Goal: Task Accomplishment & Management: Manage account settings

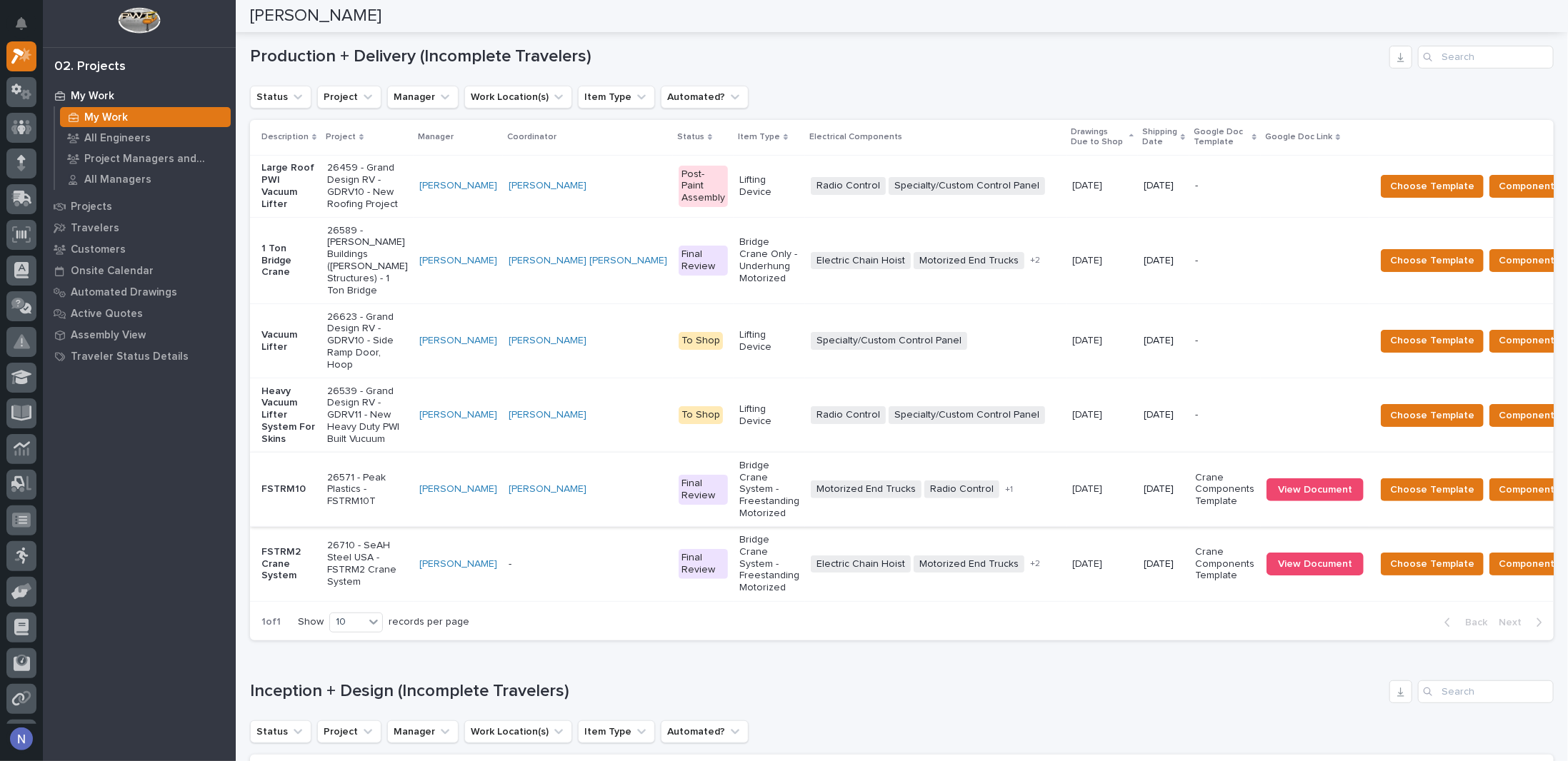
scroll to position [238, 0]
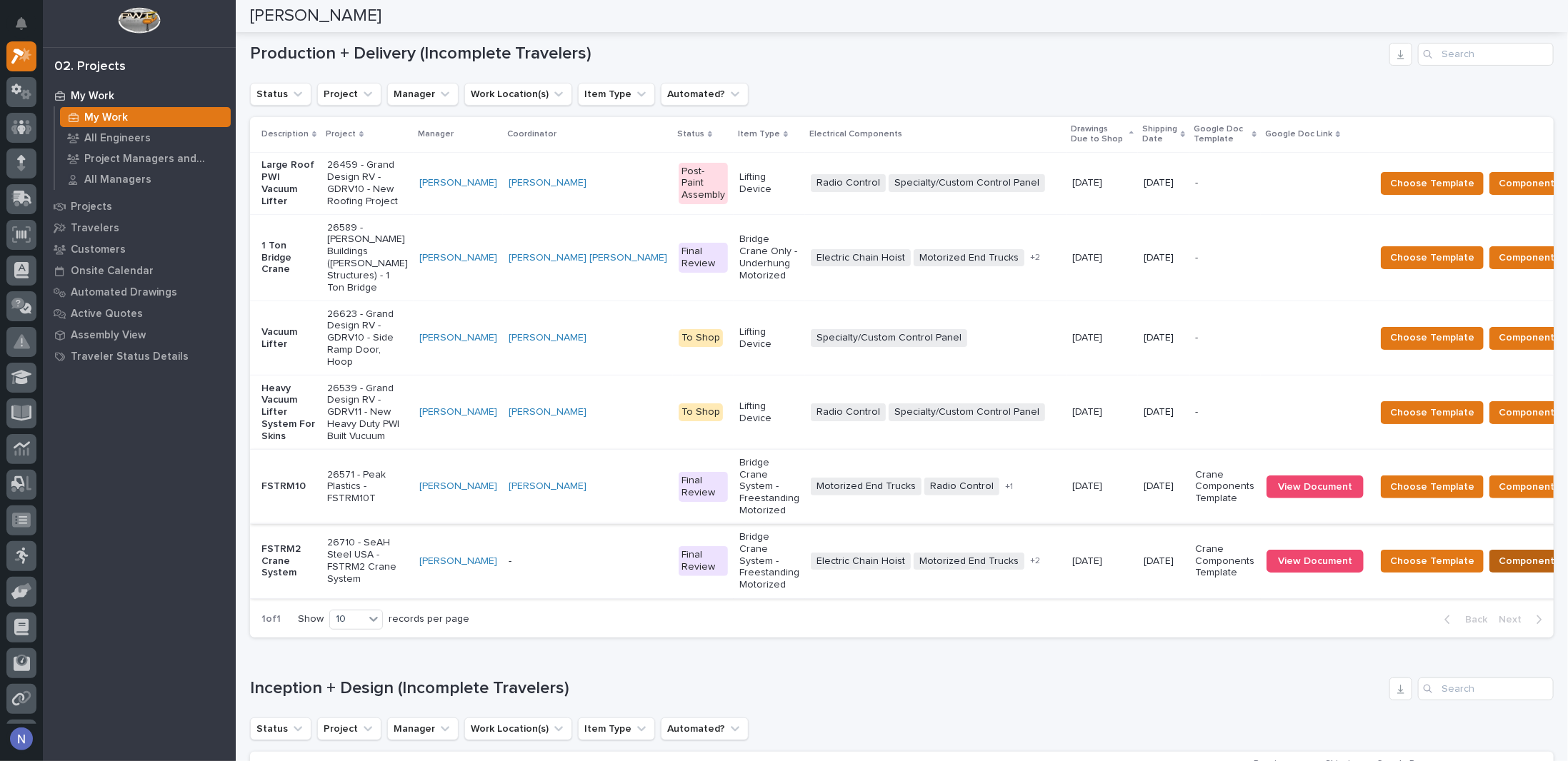
click at [1498, 570] on span "Components Complete" at bounding box center [1553, 561] width 110 height 17
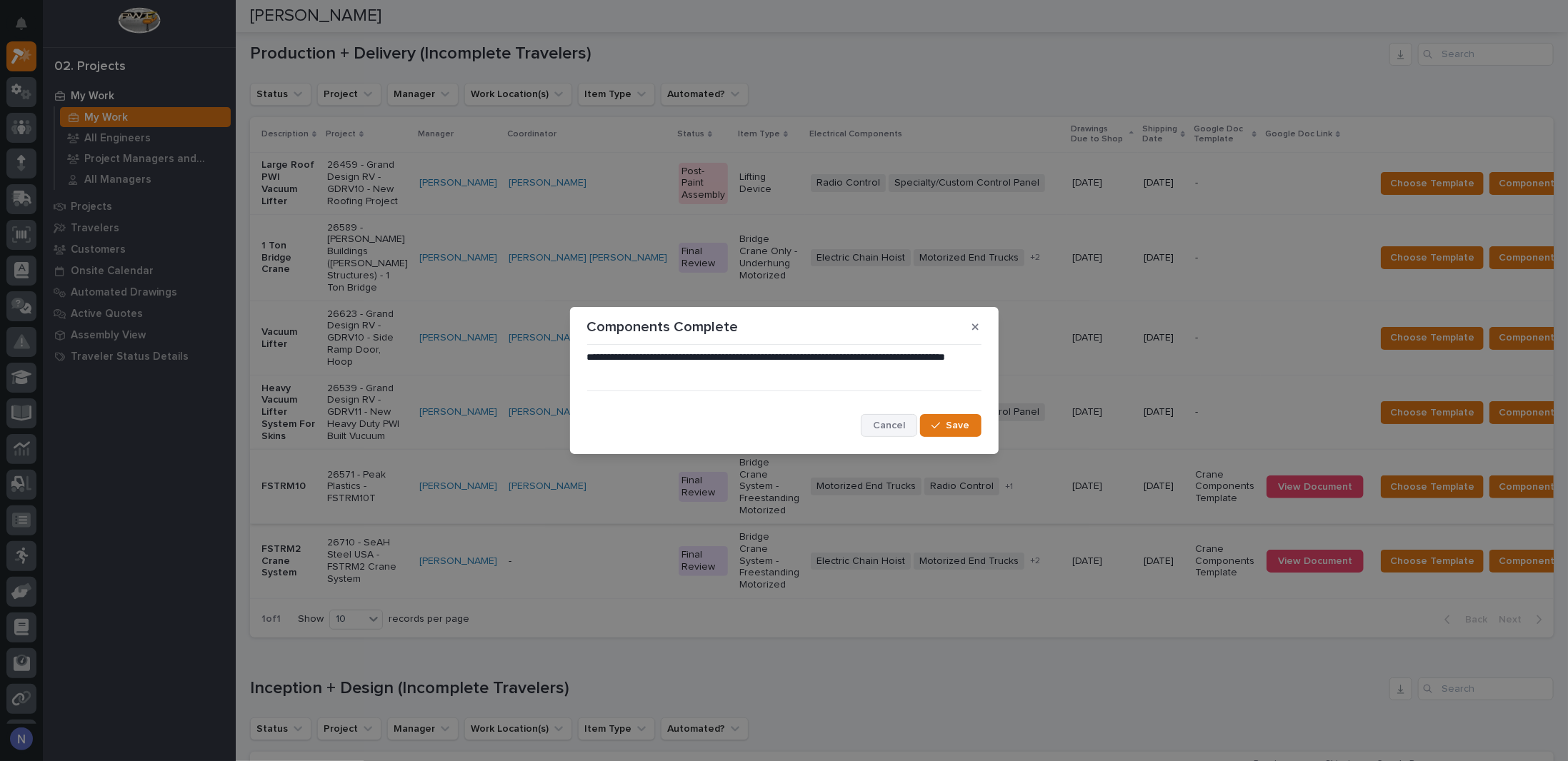
click at [885, 424] on span "Cancel" at bounding box center [888, 425] width 32 height 13
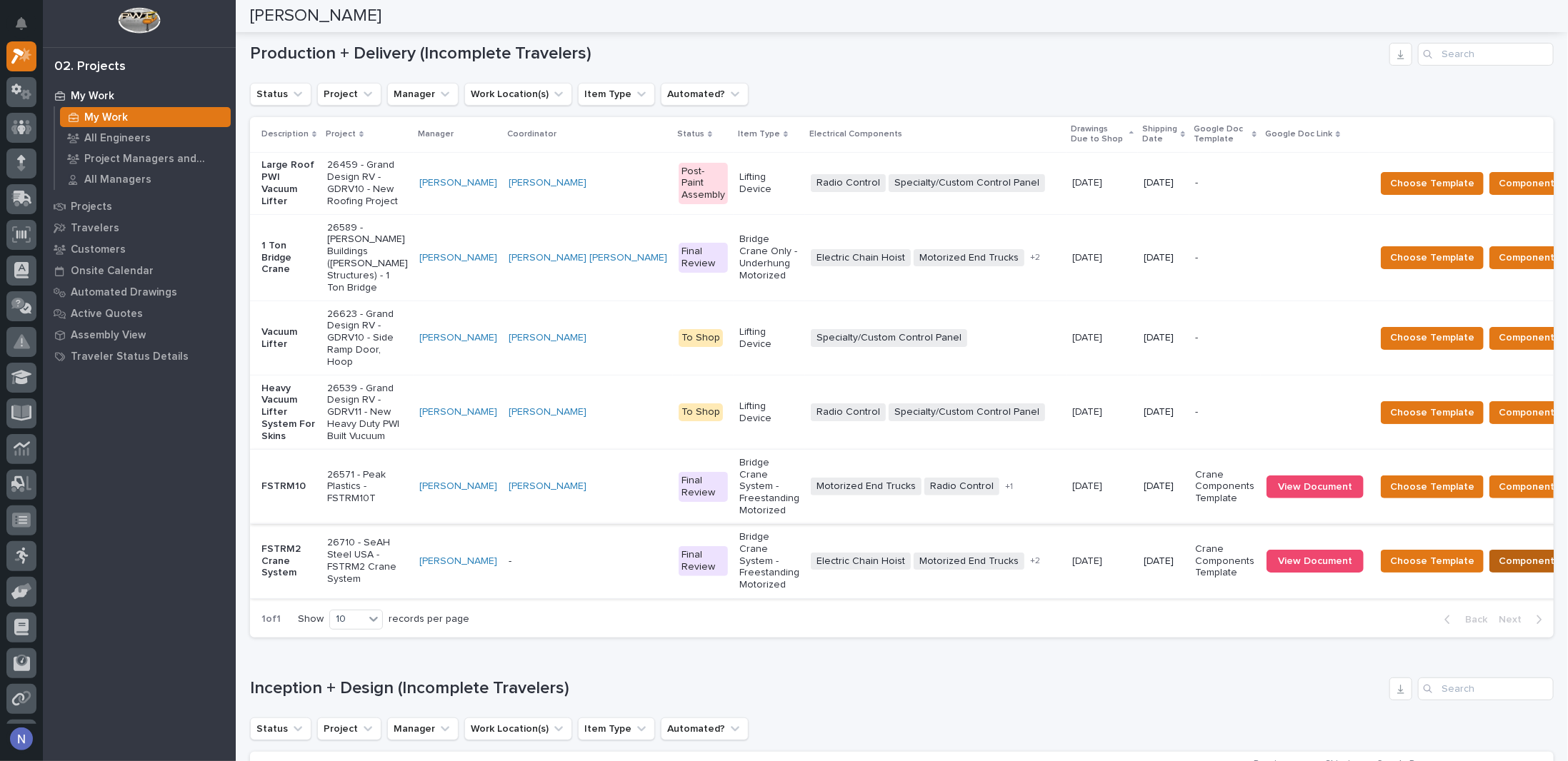
click at [1498, 570] on span "Components Complete" at bounding box center [1553, 561] width 110 height 17
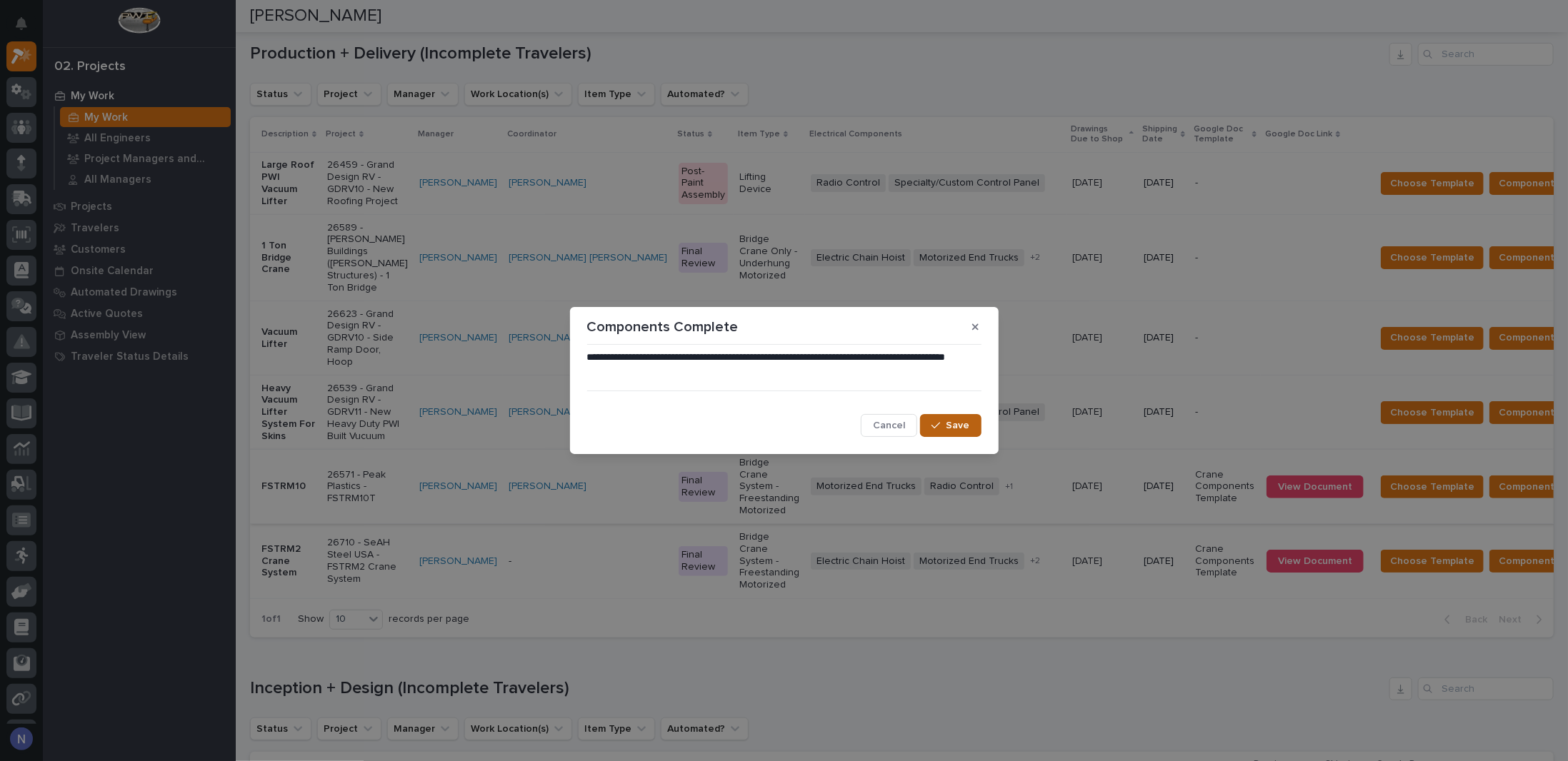
click at [939, 427] on icon "button" at bounding box center [935, 425] width 8 height 10
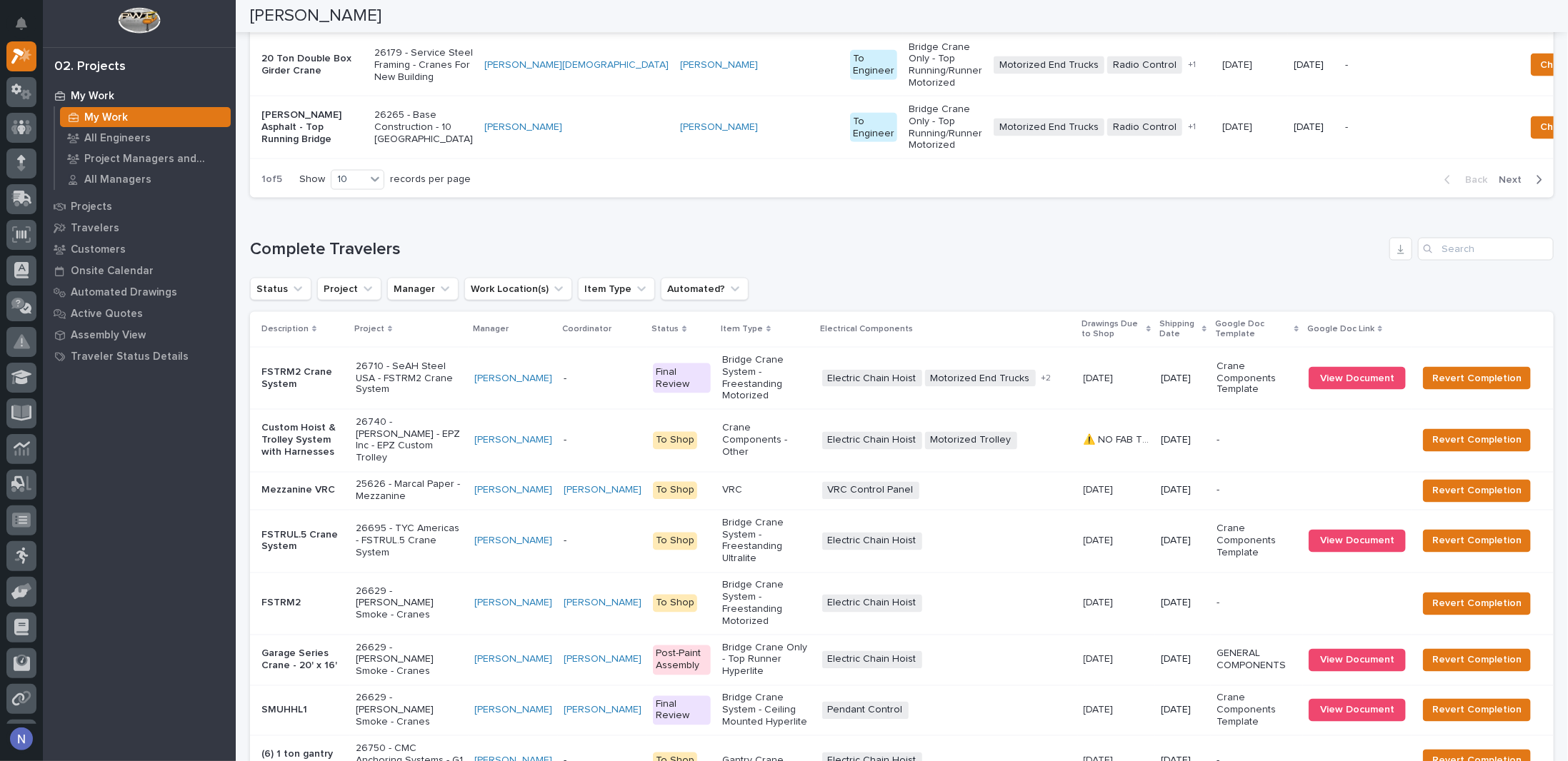
scroll to position [1530, 0]
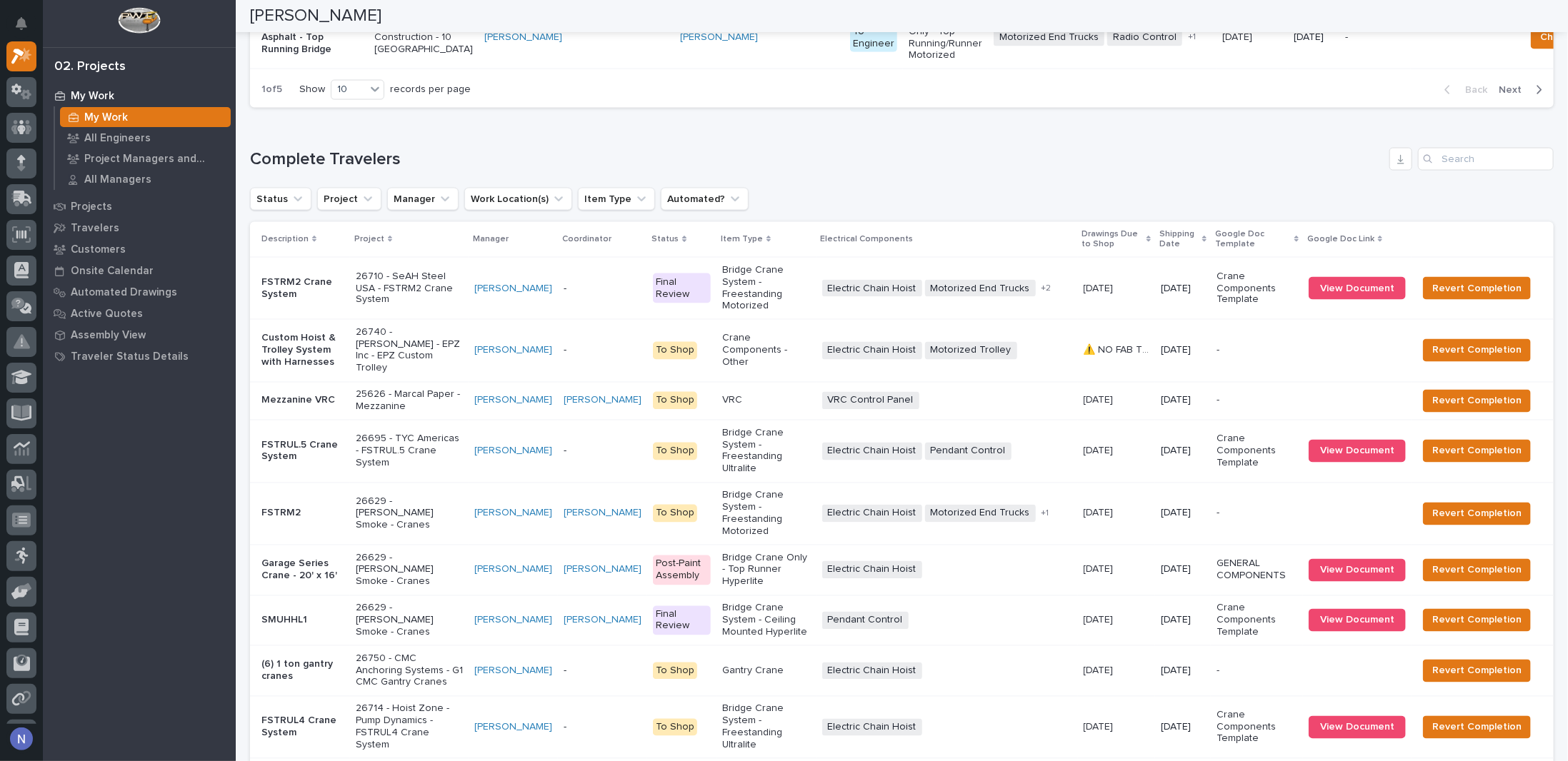
click at [785, 312] on p "Bridge Crane System - Freestanding Motorized" at bounding box center [766, 287] width 89 height 48
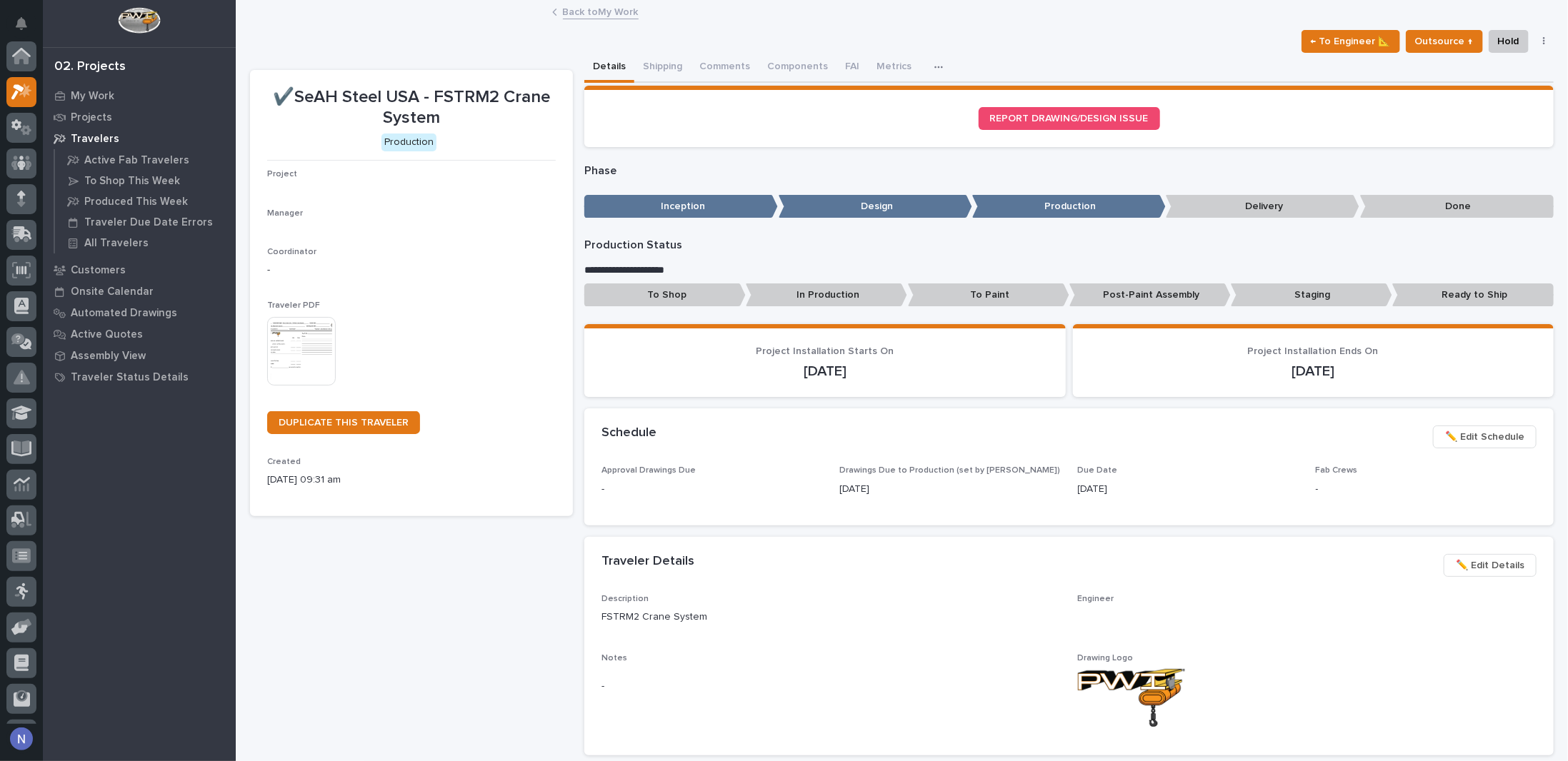
scroll to position [36, 0]
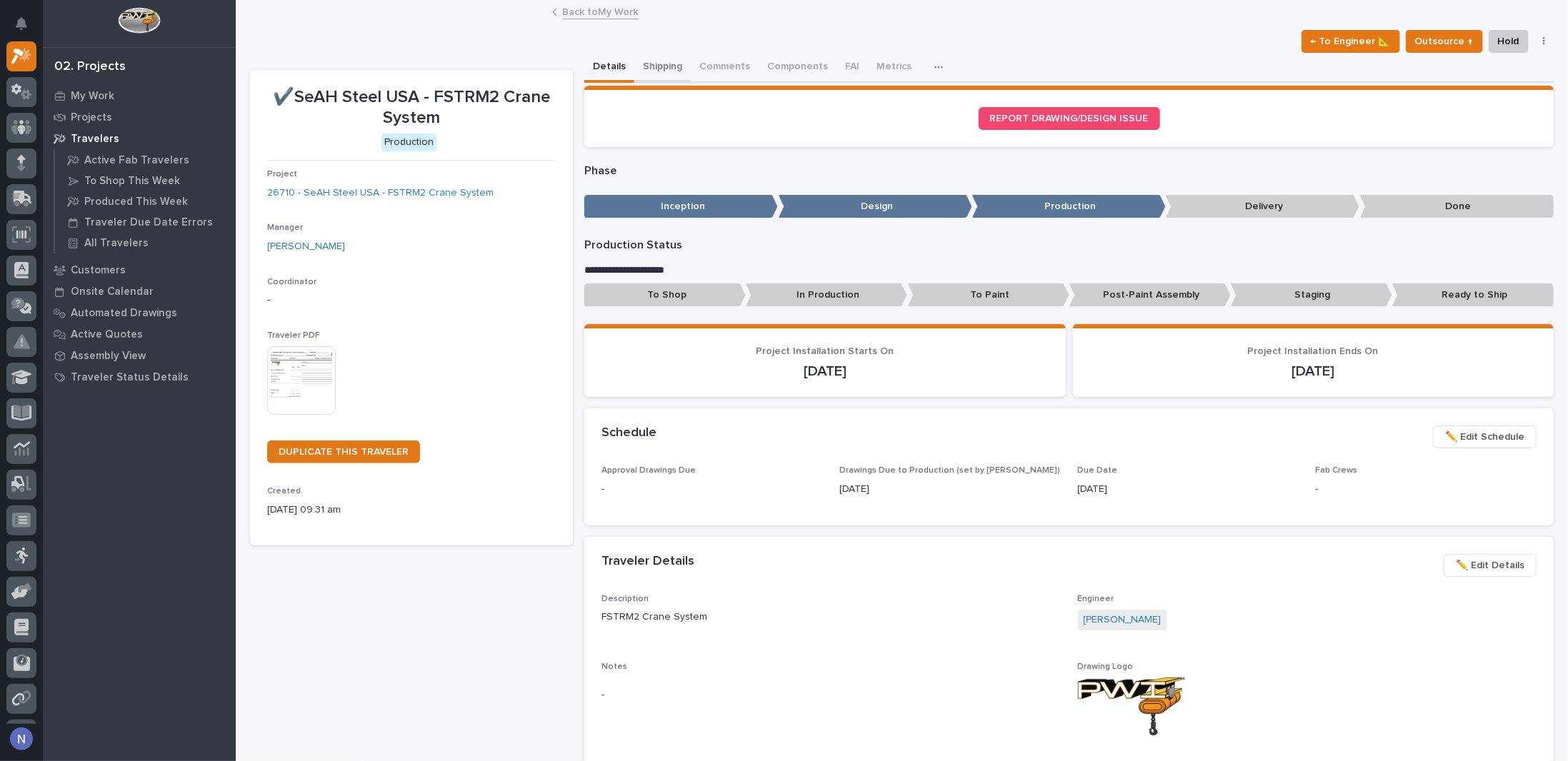
click at [672, 69] on button "Shipping" at bounding box center [662, 68] width 57 height 30
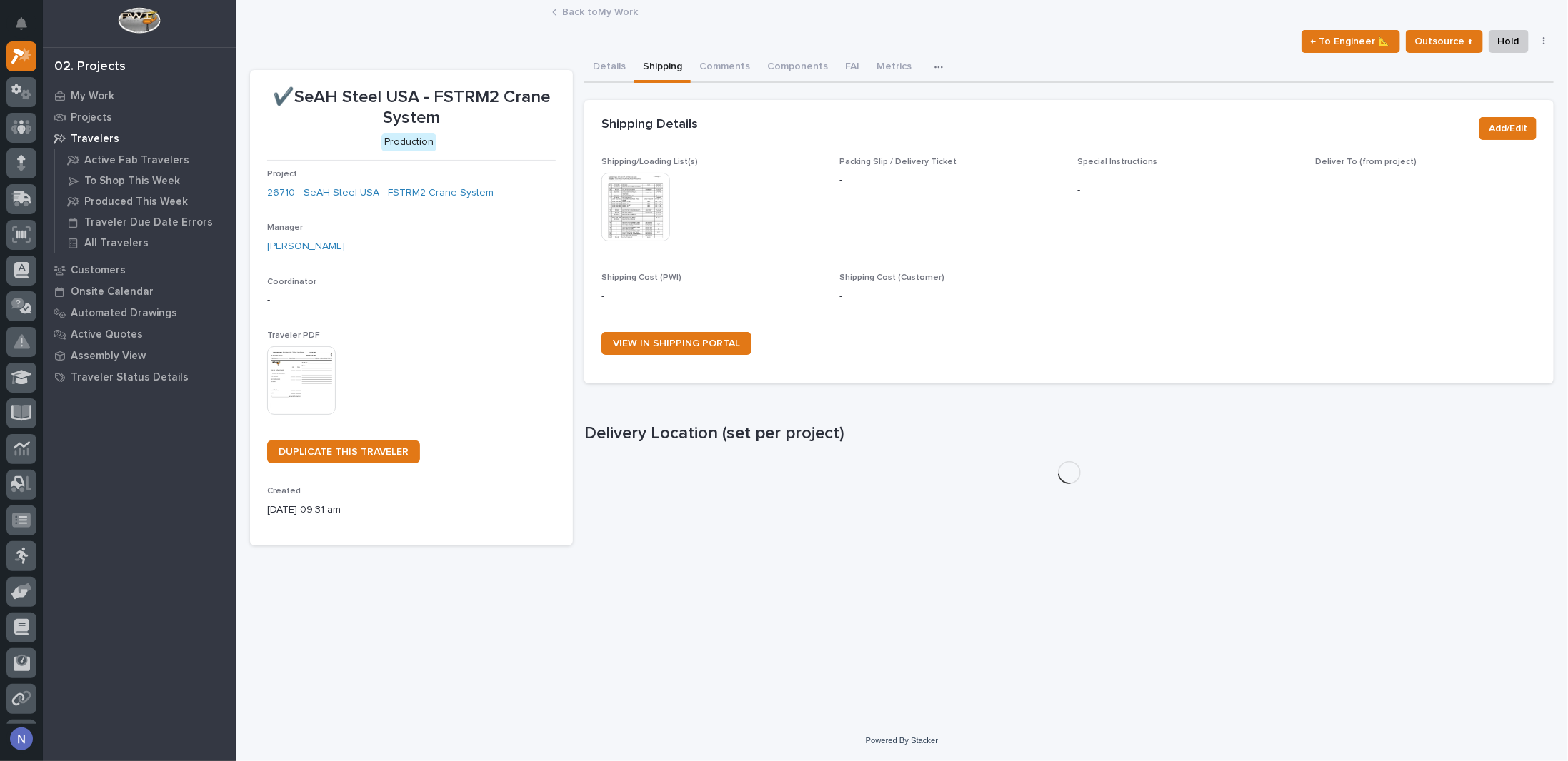
click at [630, 196] on img at bounding box center [636, 207] width 69 height 69
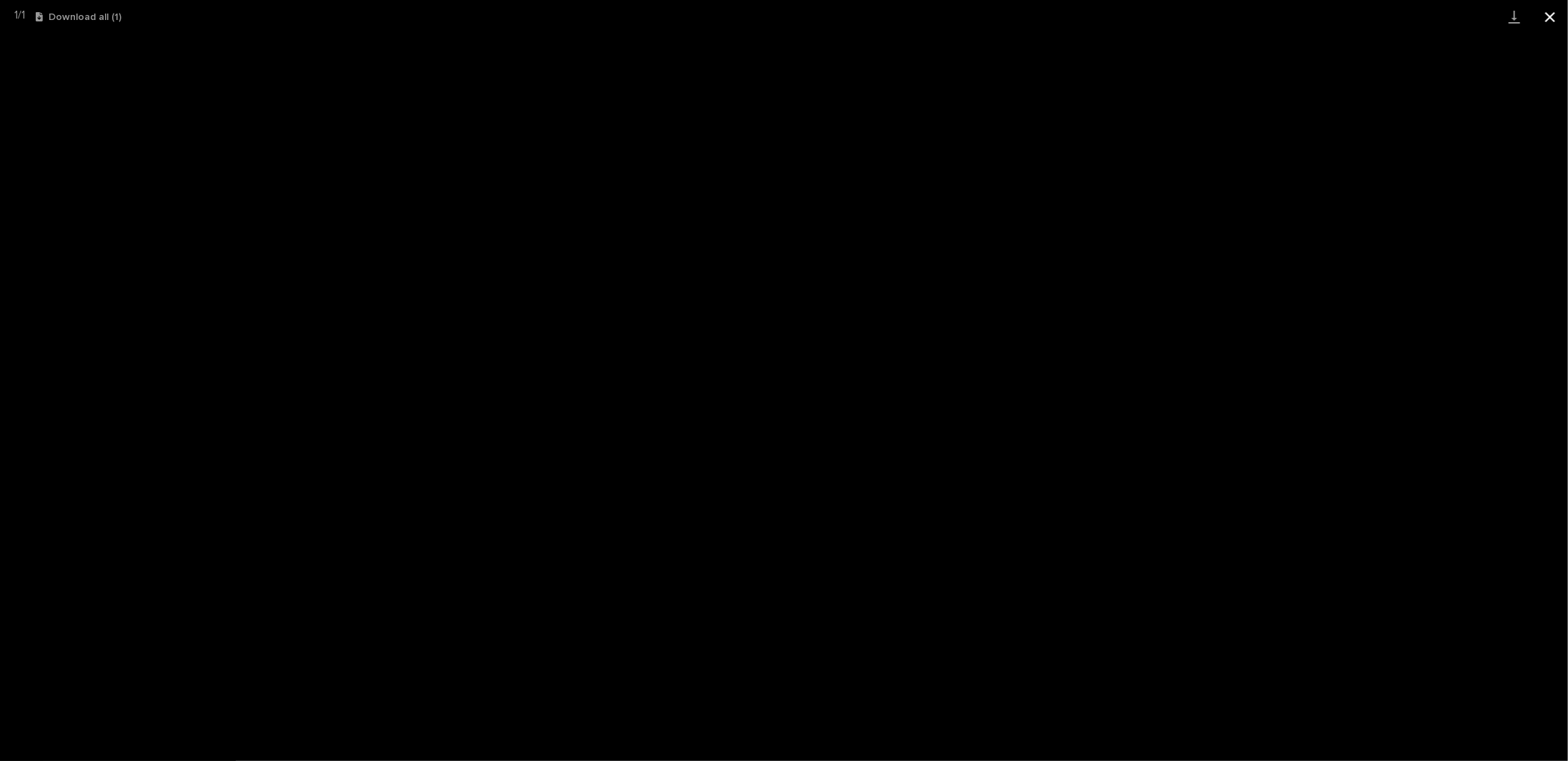
click at [1554, 17] on button "Close gallery" at bounding box center [1550, 17] width 36 height 33
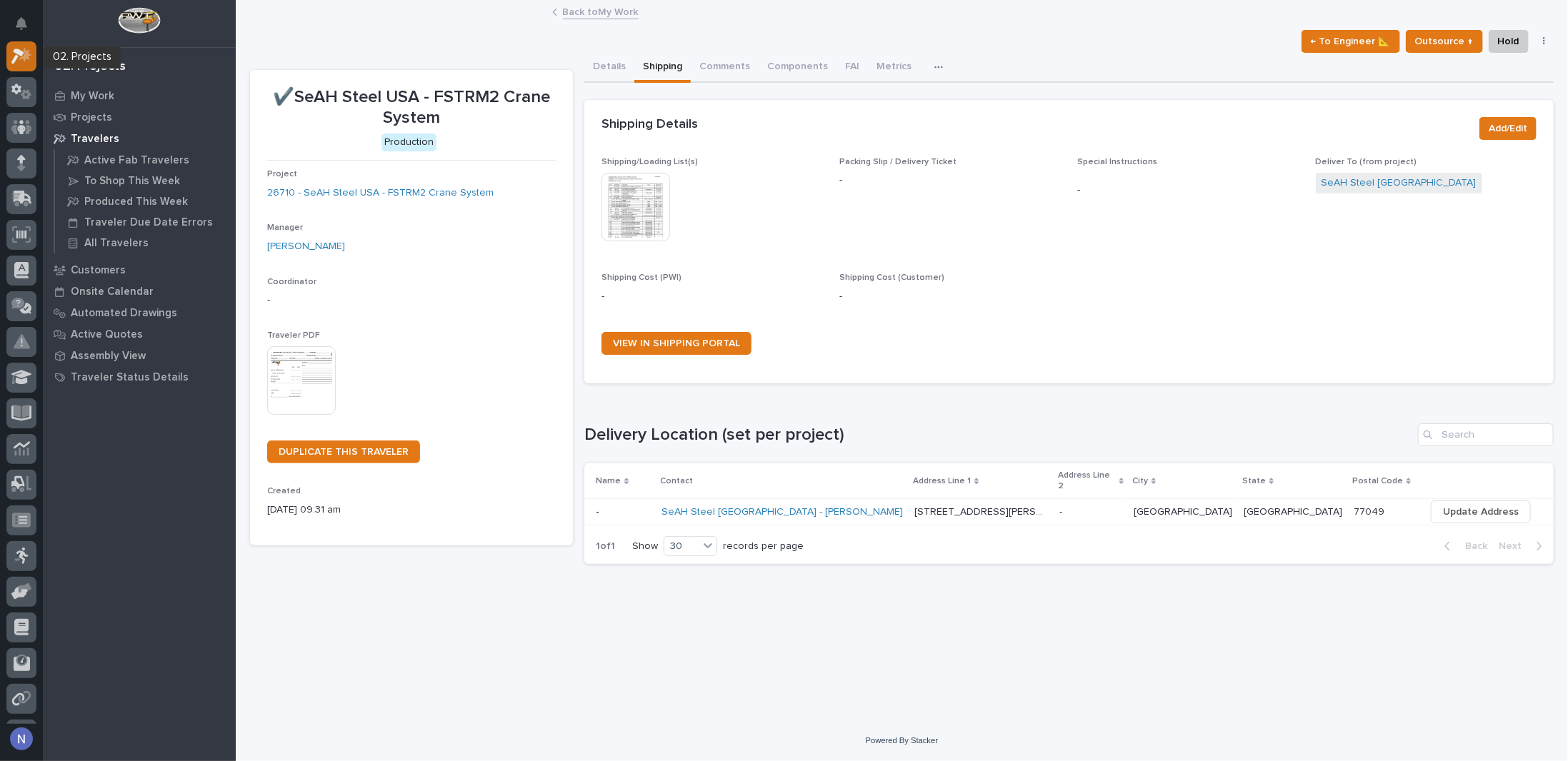
click at [26, 57] on icon at bounding box center [25, 54] width 12 height 14
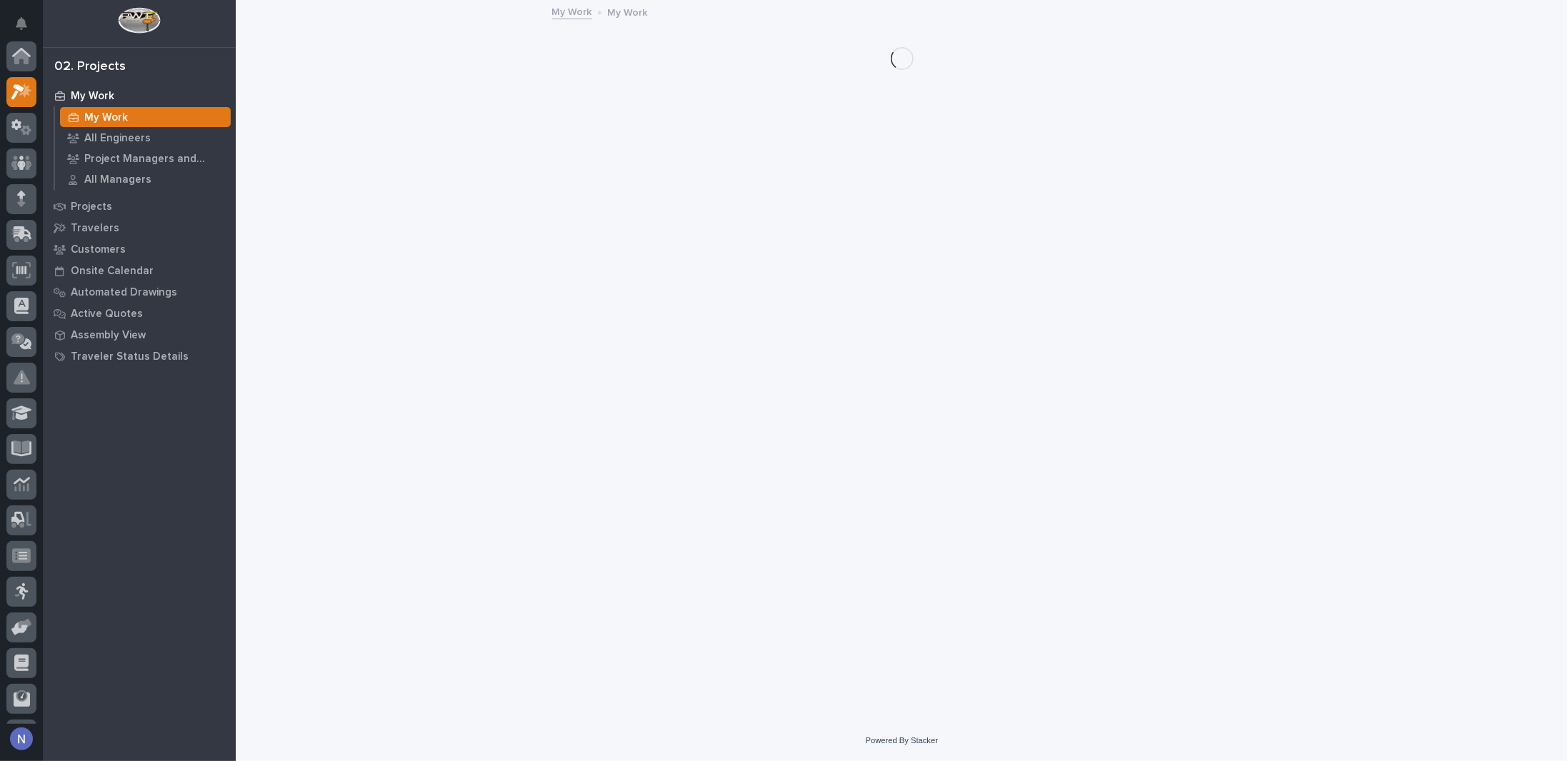
scroll to position [36, 0]
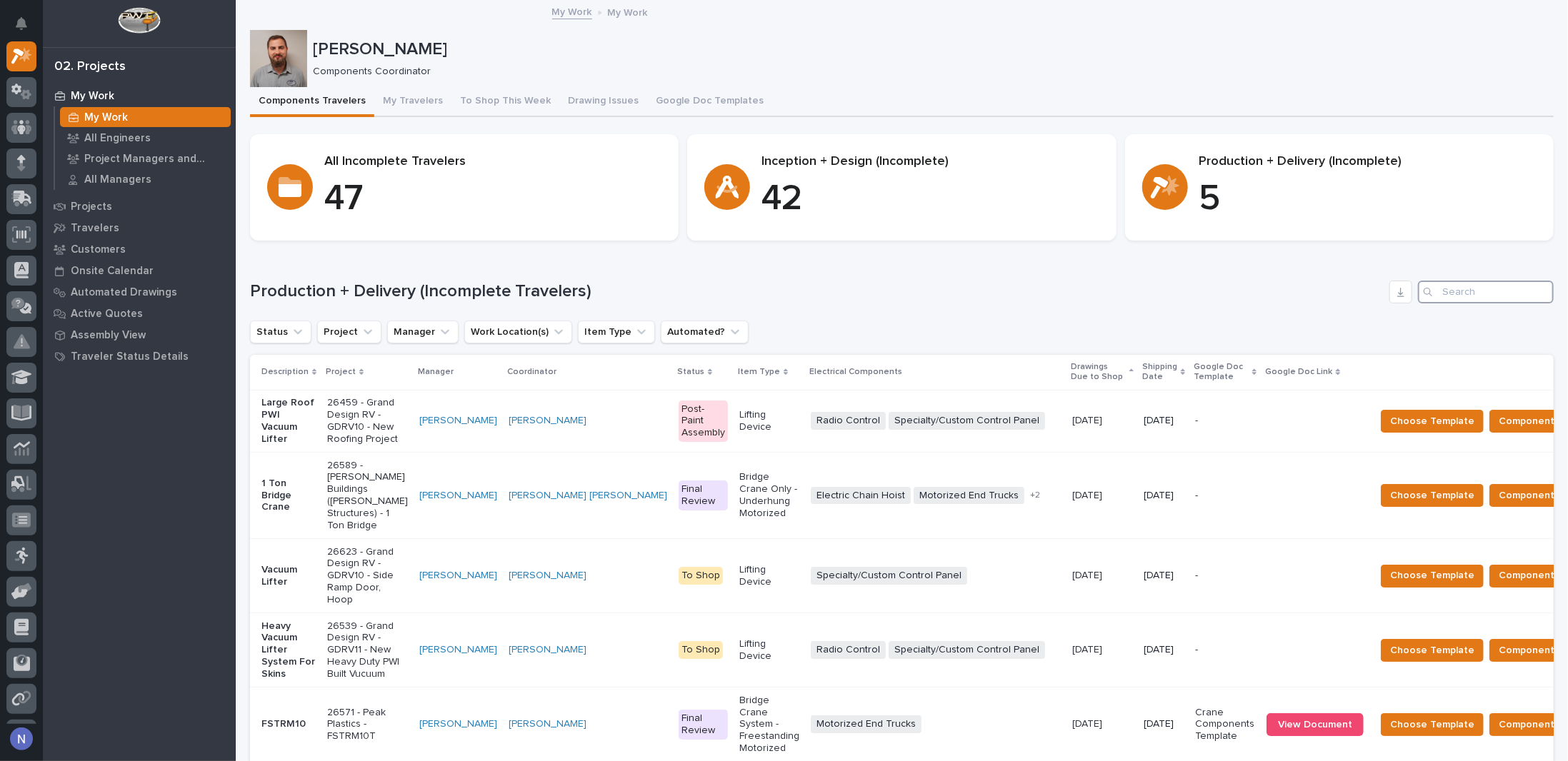
click at [1448, 290] on input "Search" at bounding box center [1486, 292] width 135 height 23
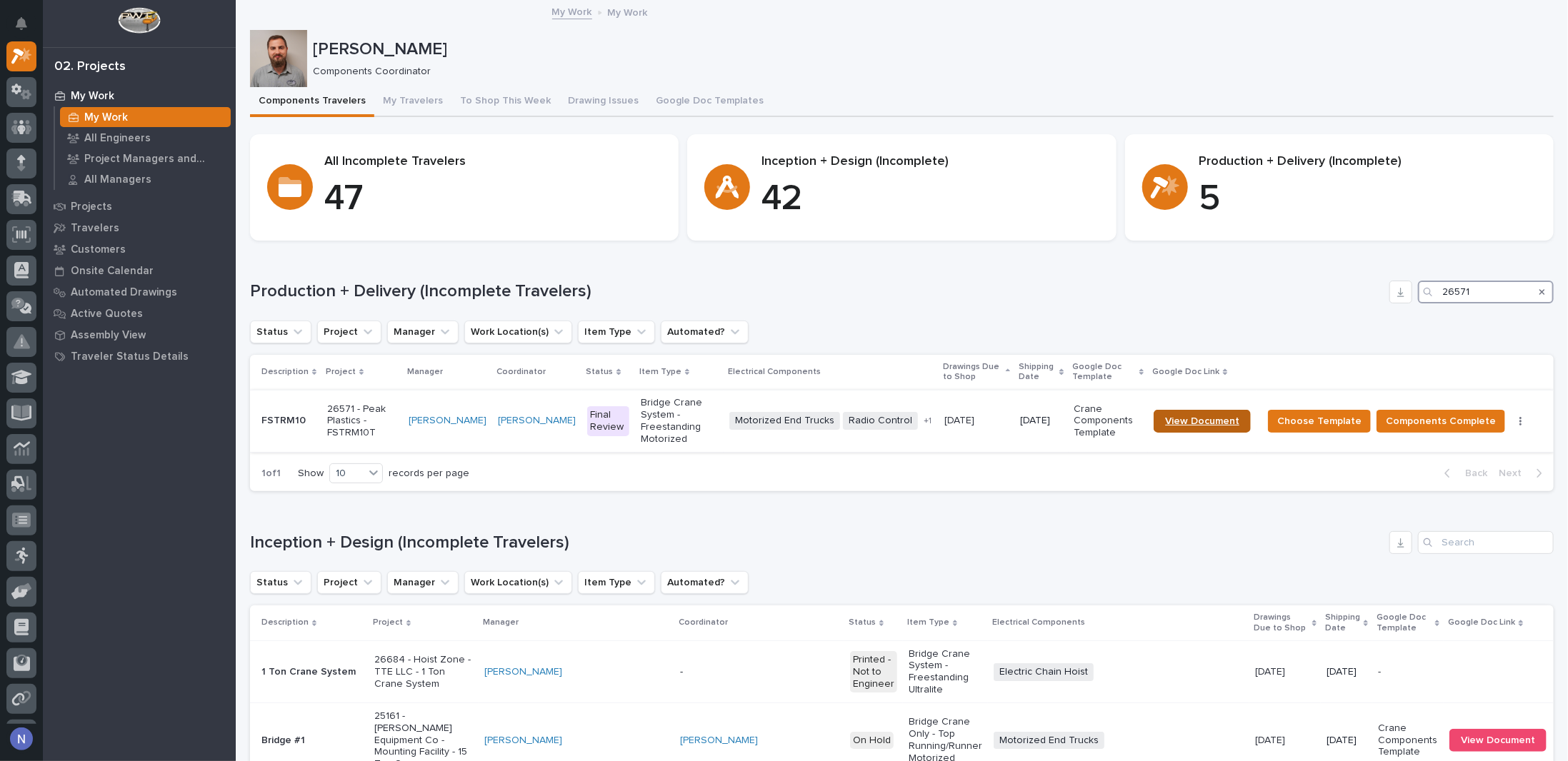
type input "26571"
click at [1200, 414] on link "View Document" at bounding box center [1202, 421] width 97 height 23
click at [1414, 424] on span "Components Complete" at bounding box center [1440, 421] width 110 height 17
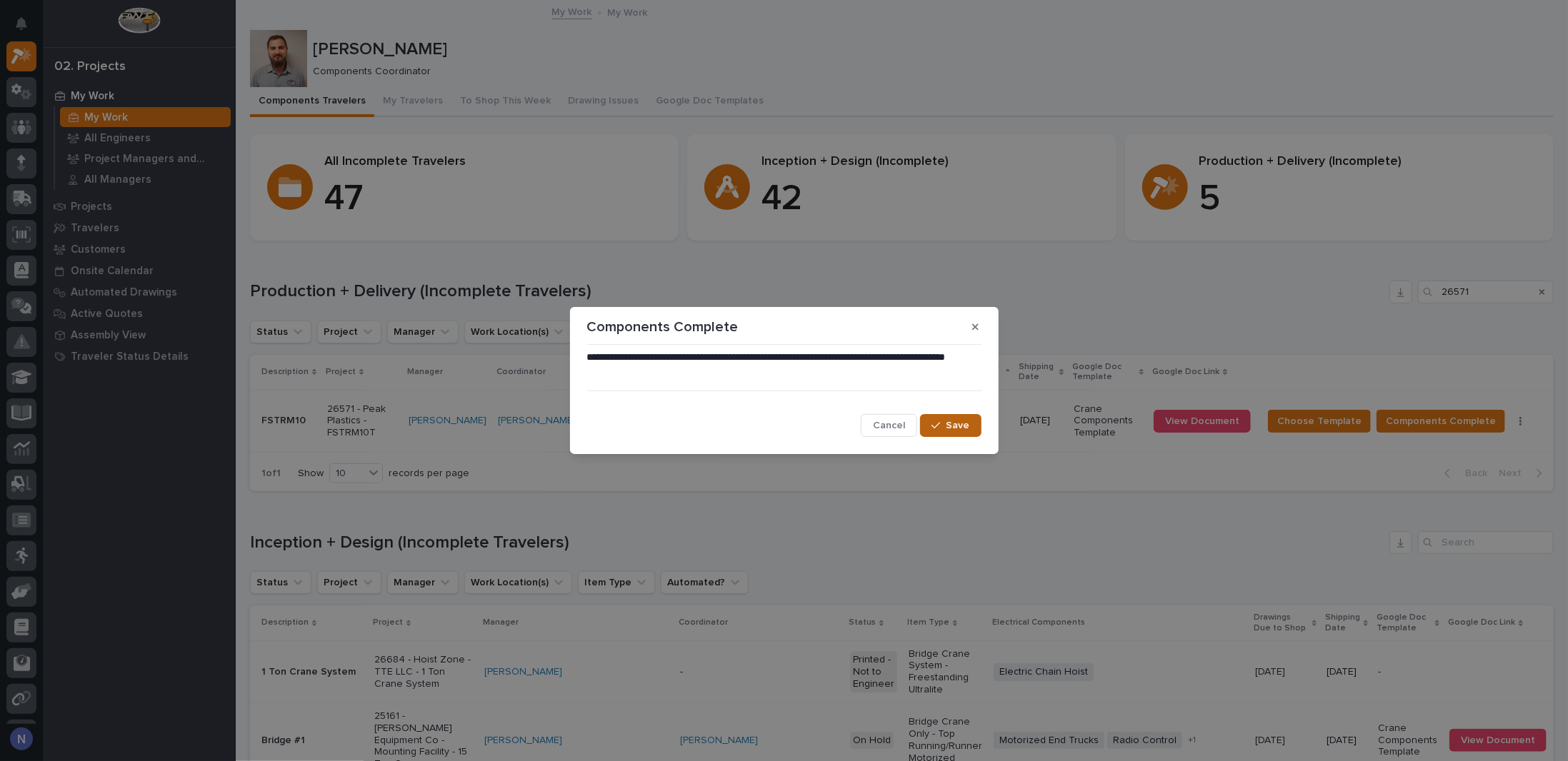
click at [935, 417] on button "Save" at bounding box center [950, 425] width 61 height 23
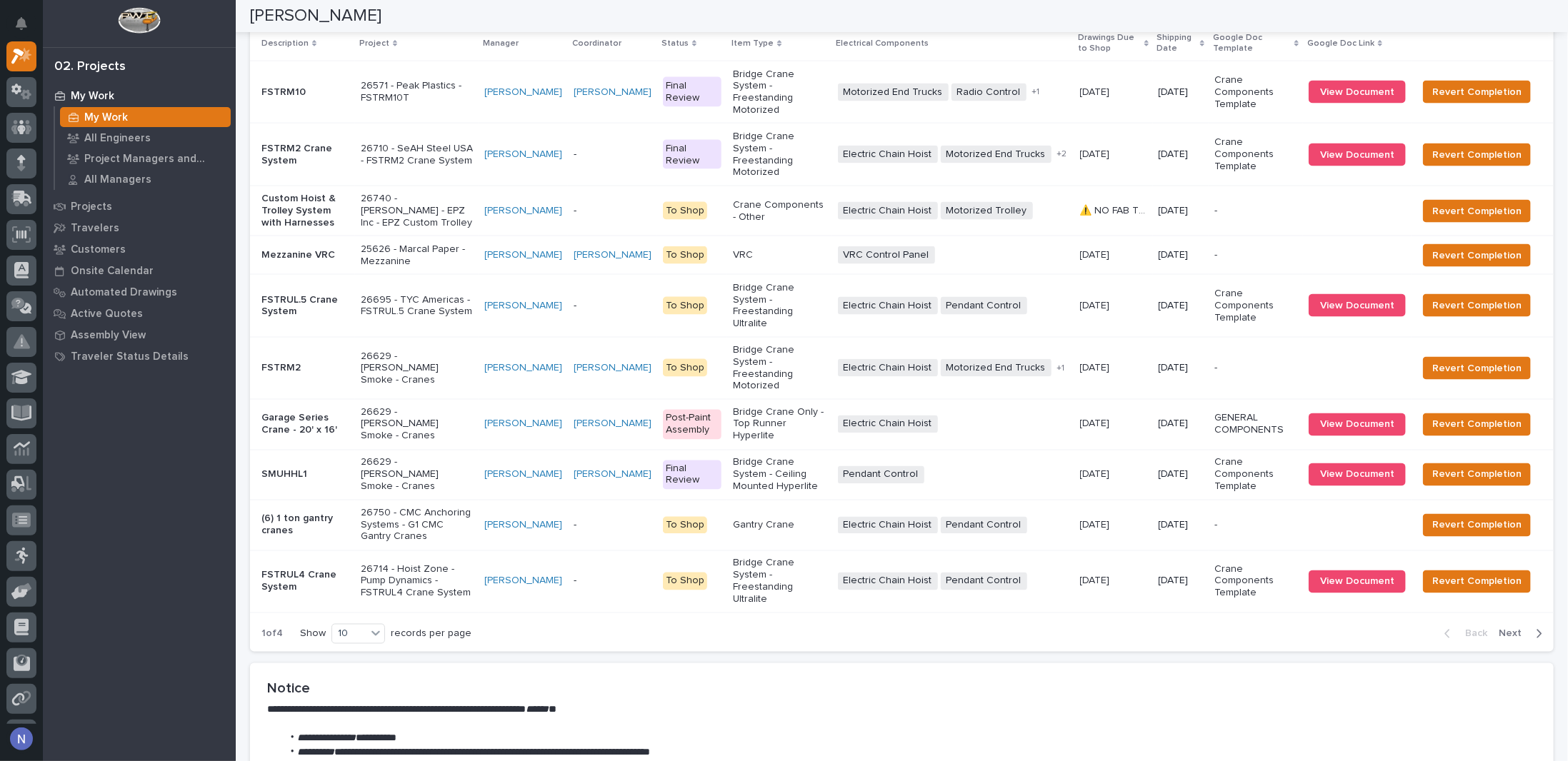
scroll to position [1436, 0]
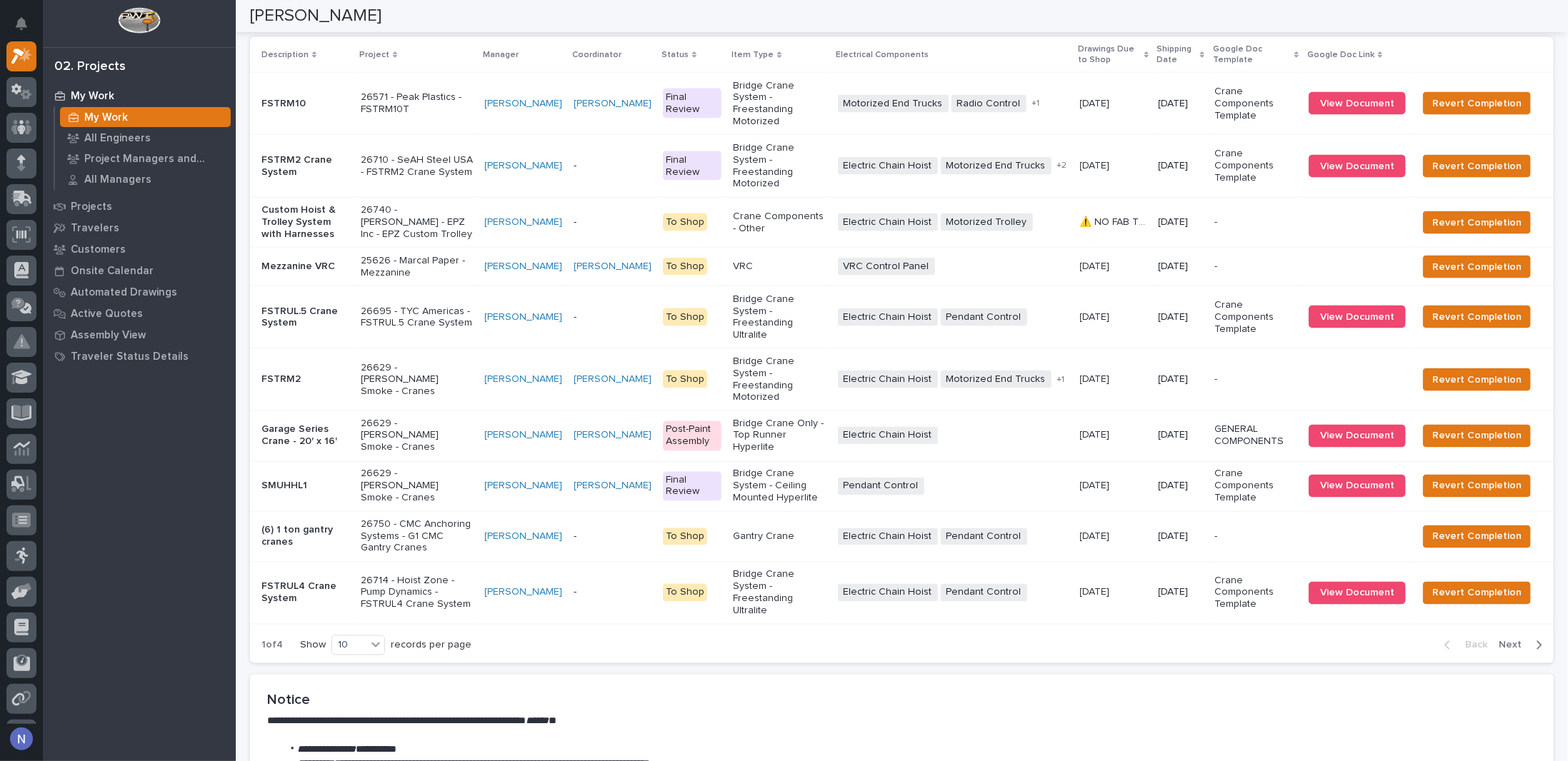
click at [825, 128] on p "Bridge Crane System - Freestanding Motorized" at bounding box center [779, 104] width 93 height 48
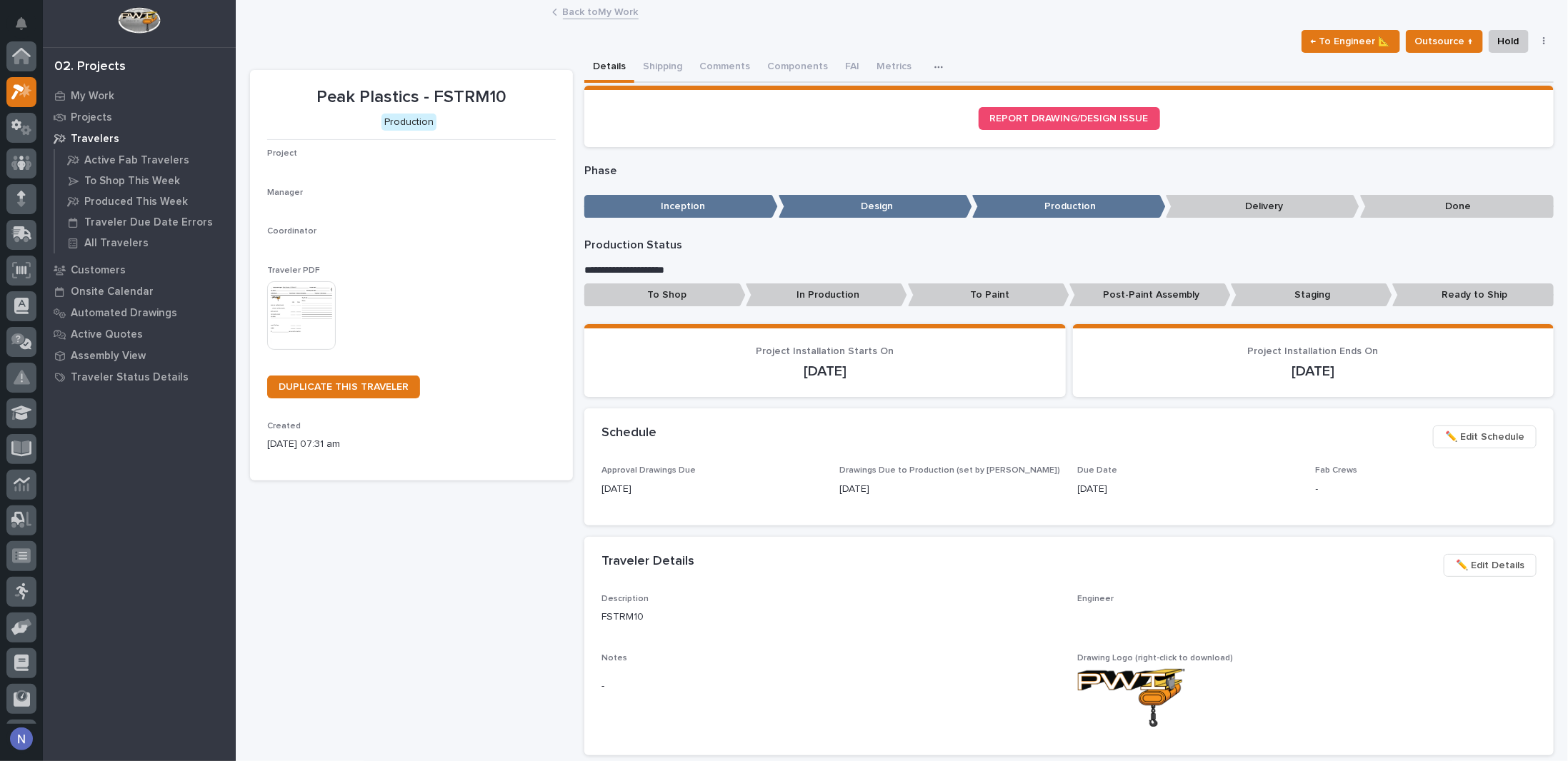
scroll to position [36, 0]
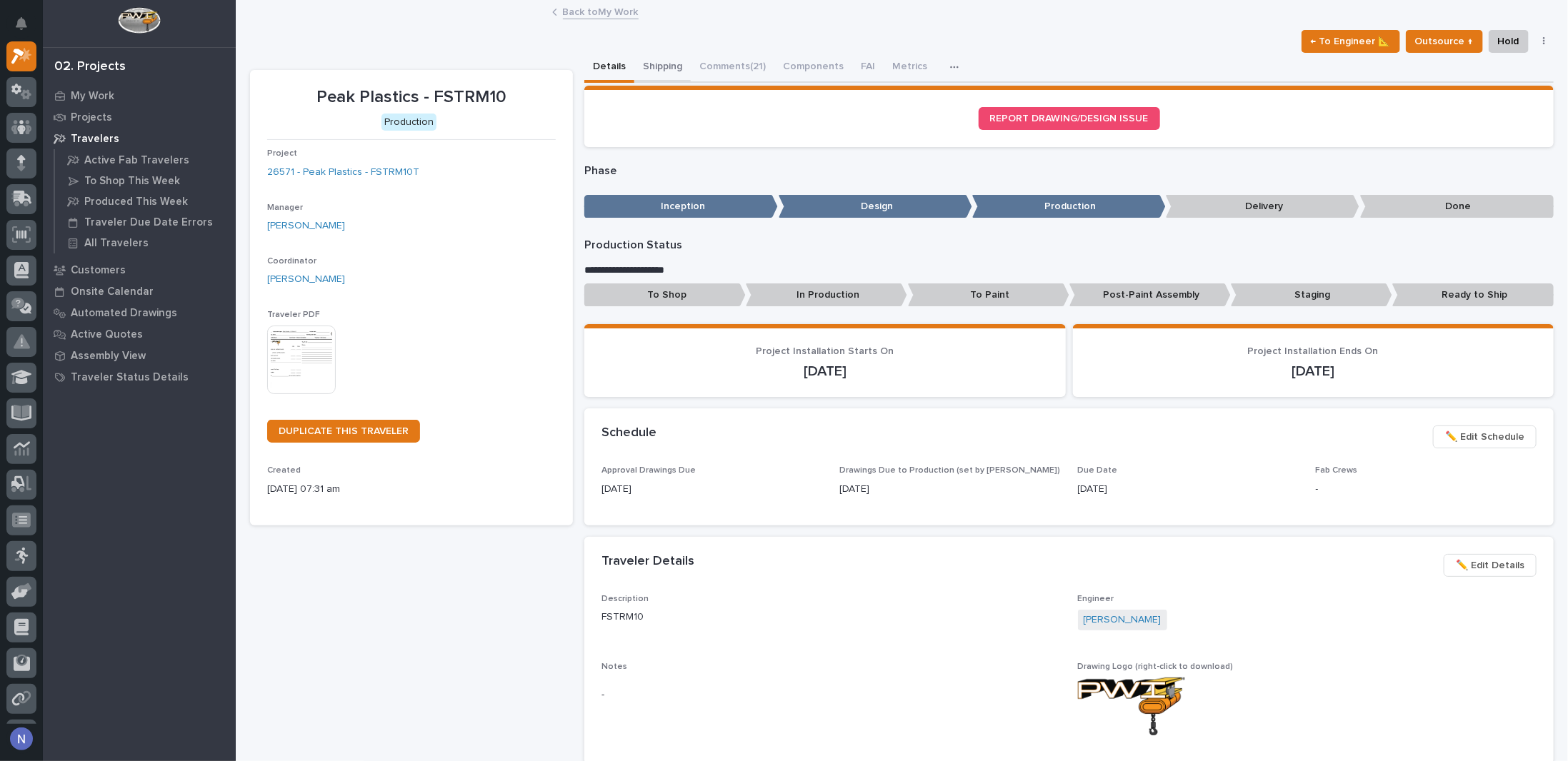
click at [646, 69] on button "Shipping" at bounding box center [662, 68] width 57 height 30
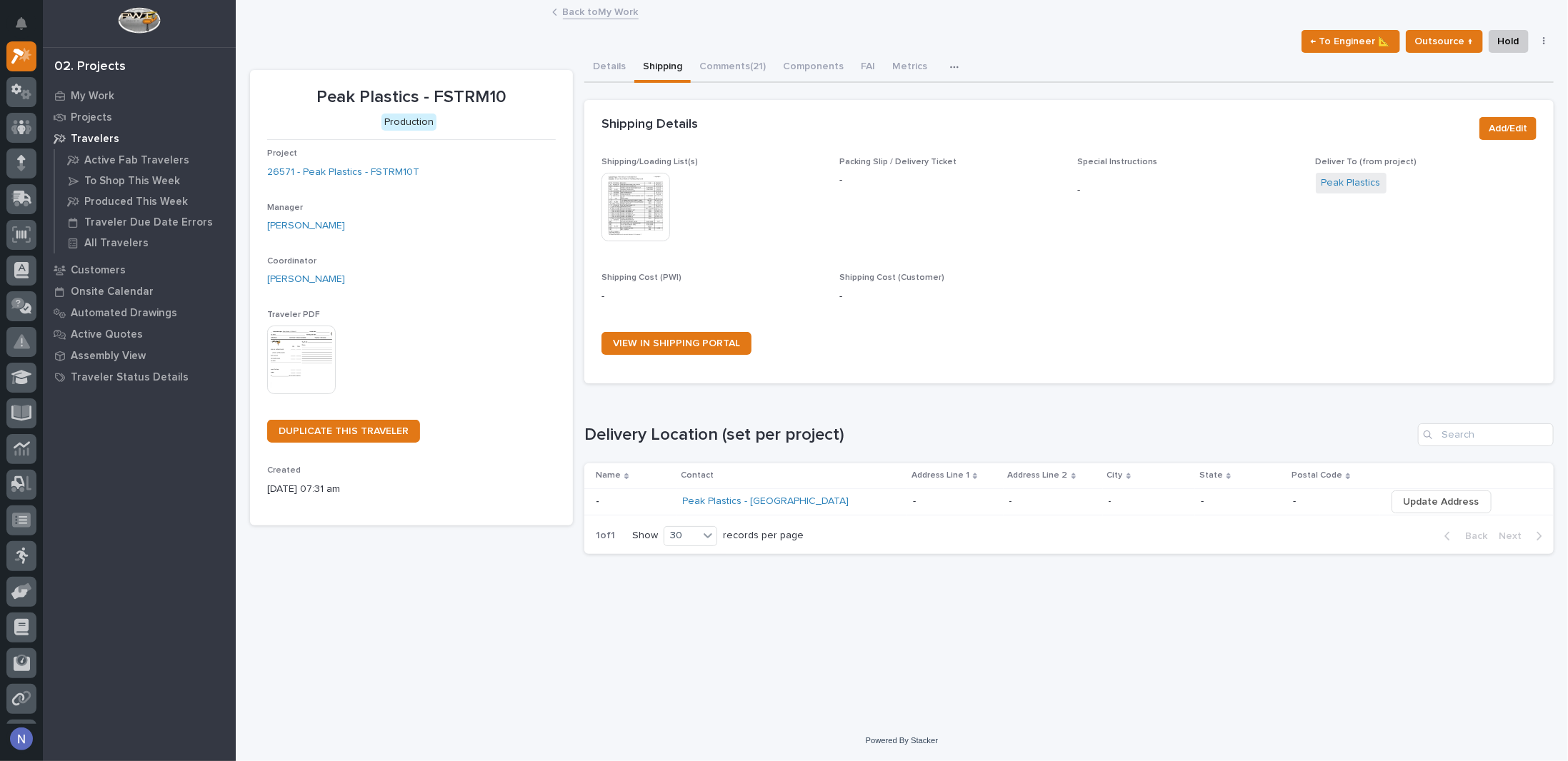
click at [655, 203] on img at bounding box center [636, 207] width 69 height 69
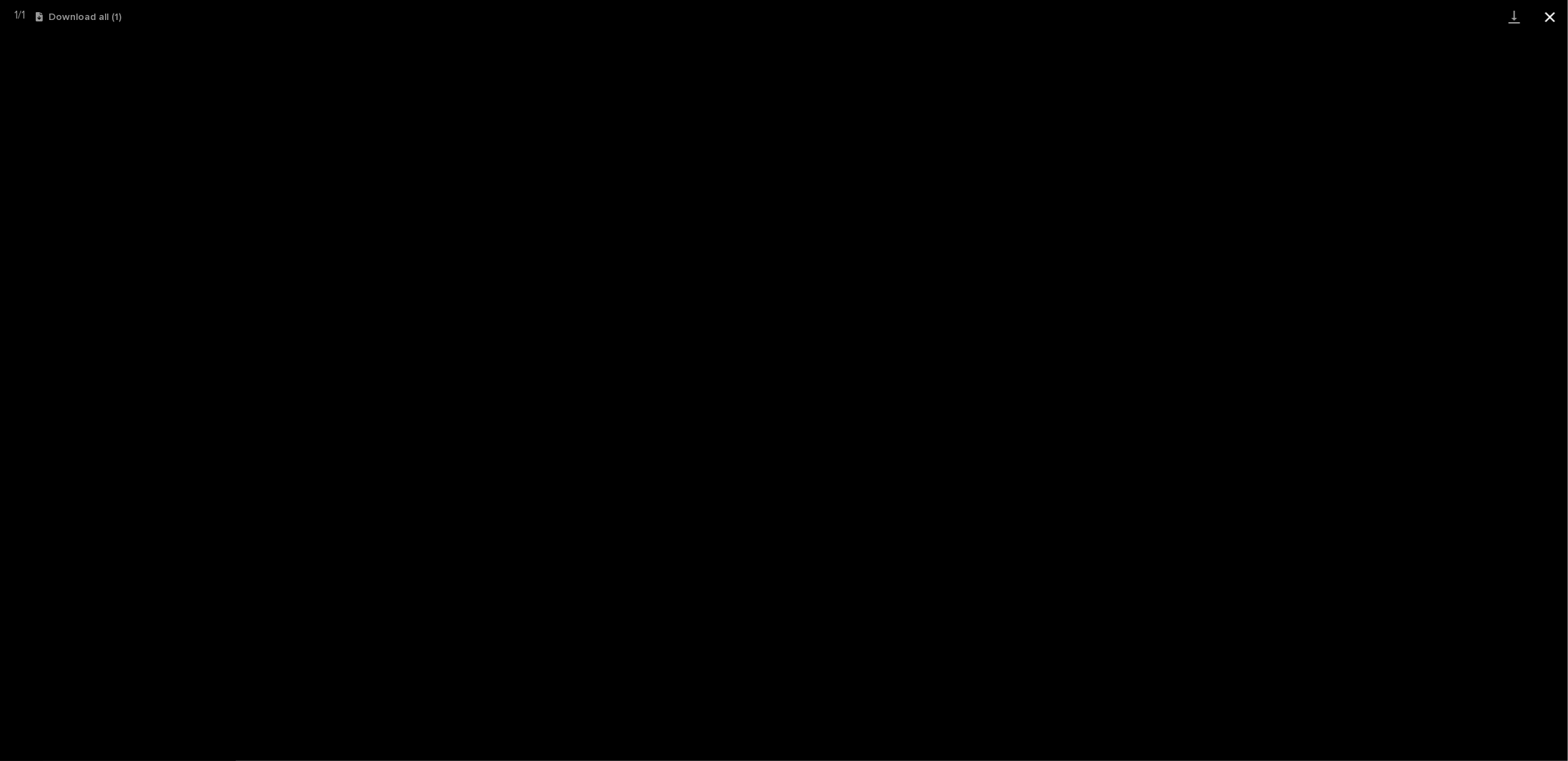
click at [1558, 8] on button "Close gallery" at bounding box center [1550, 17] width 36 height 33
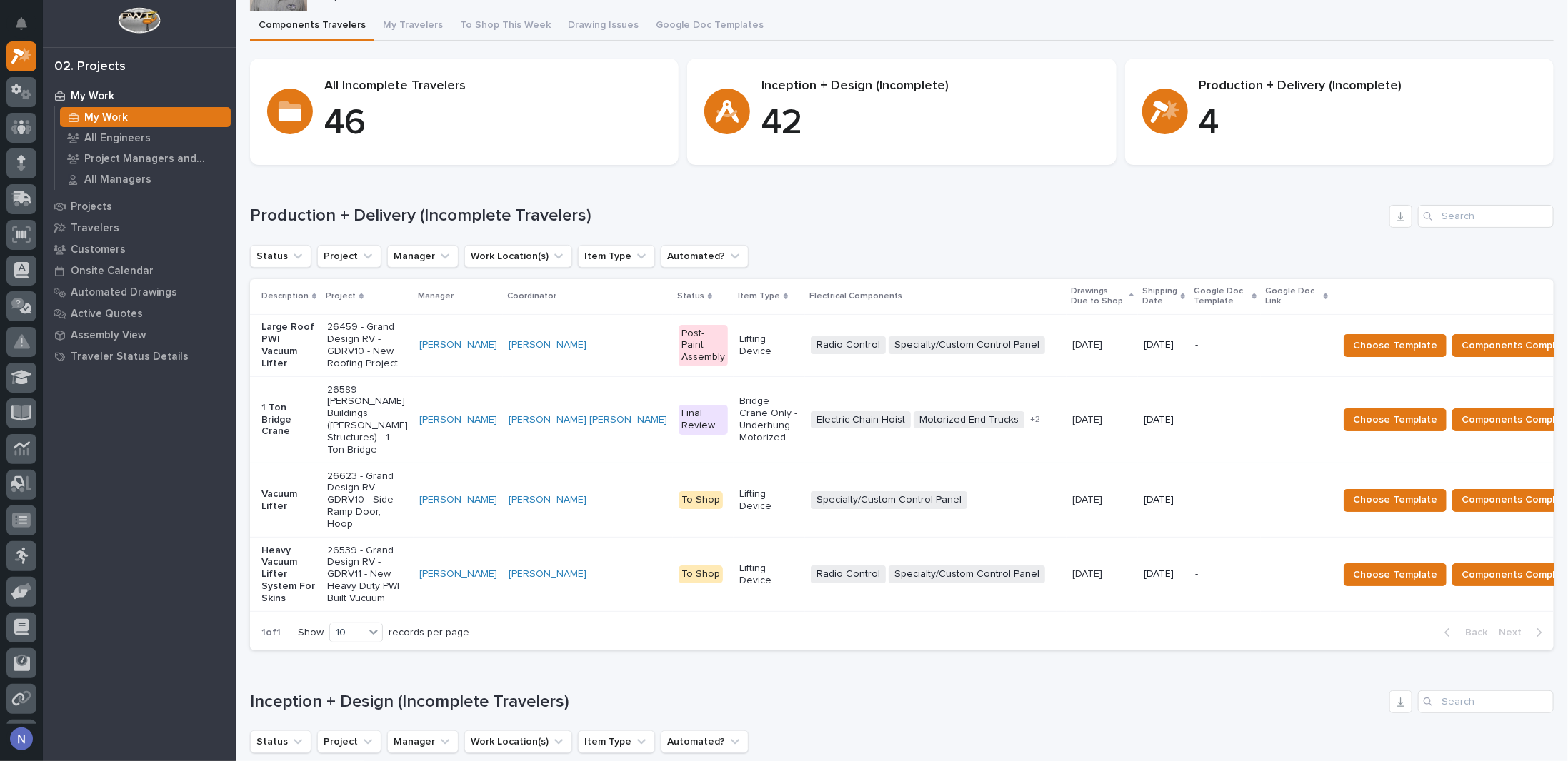
scroll to position [95, 0]
